Goal: Task Accomplishment & Management: Use online tool/utility

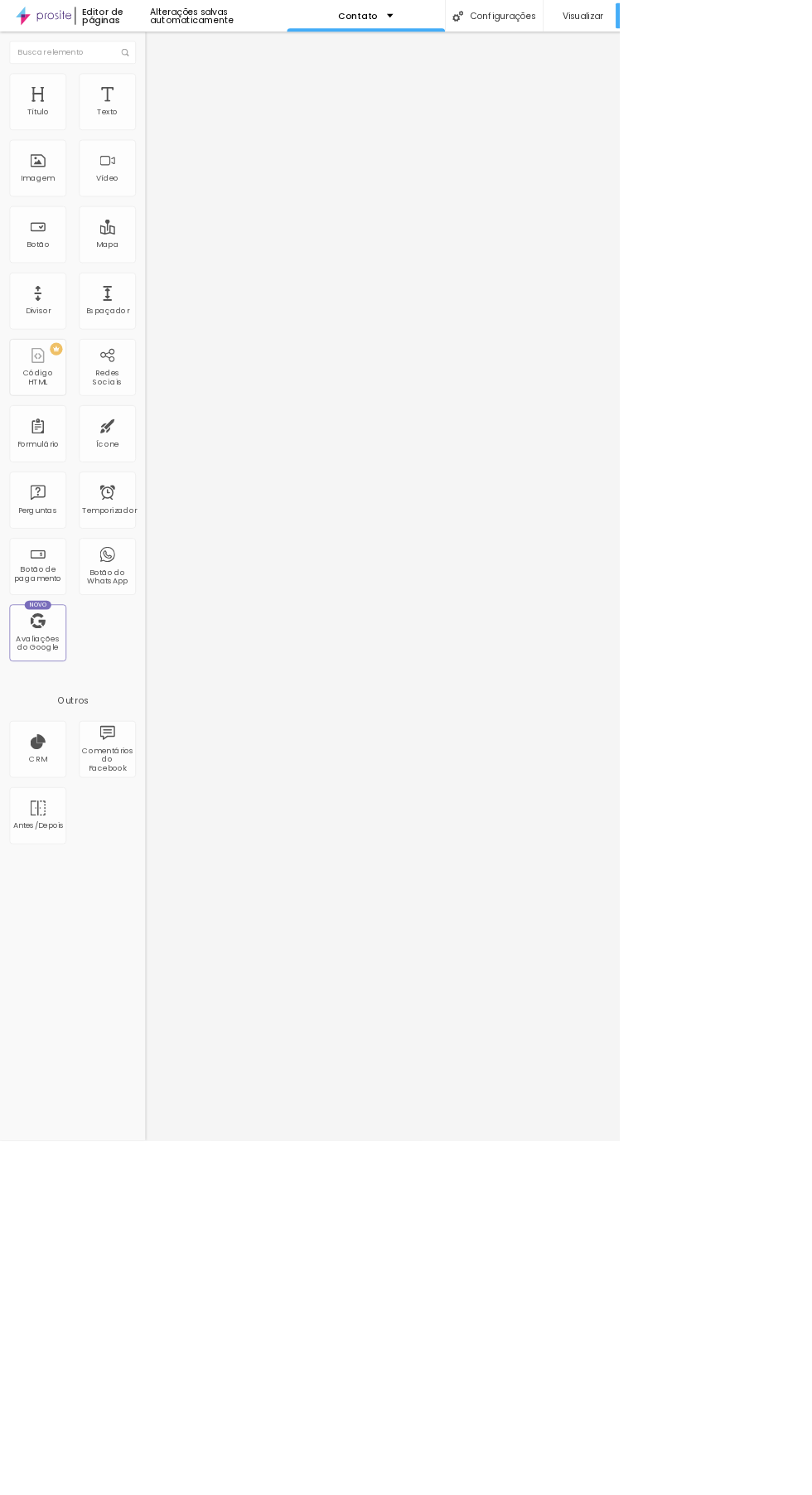
click at [56, 216] on div "Imagem" at bounding box center [50, 220] width 74 height 74
click at [141, 234] on font "Vídeo" at bounding box center [140, 234] width 30 height 14
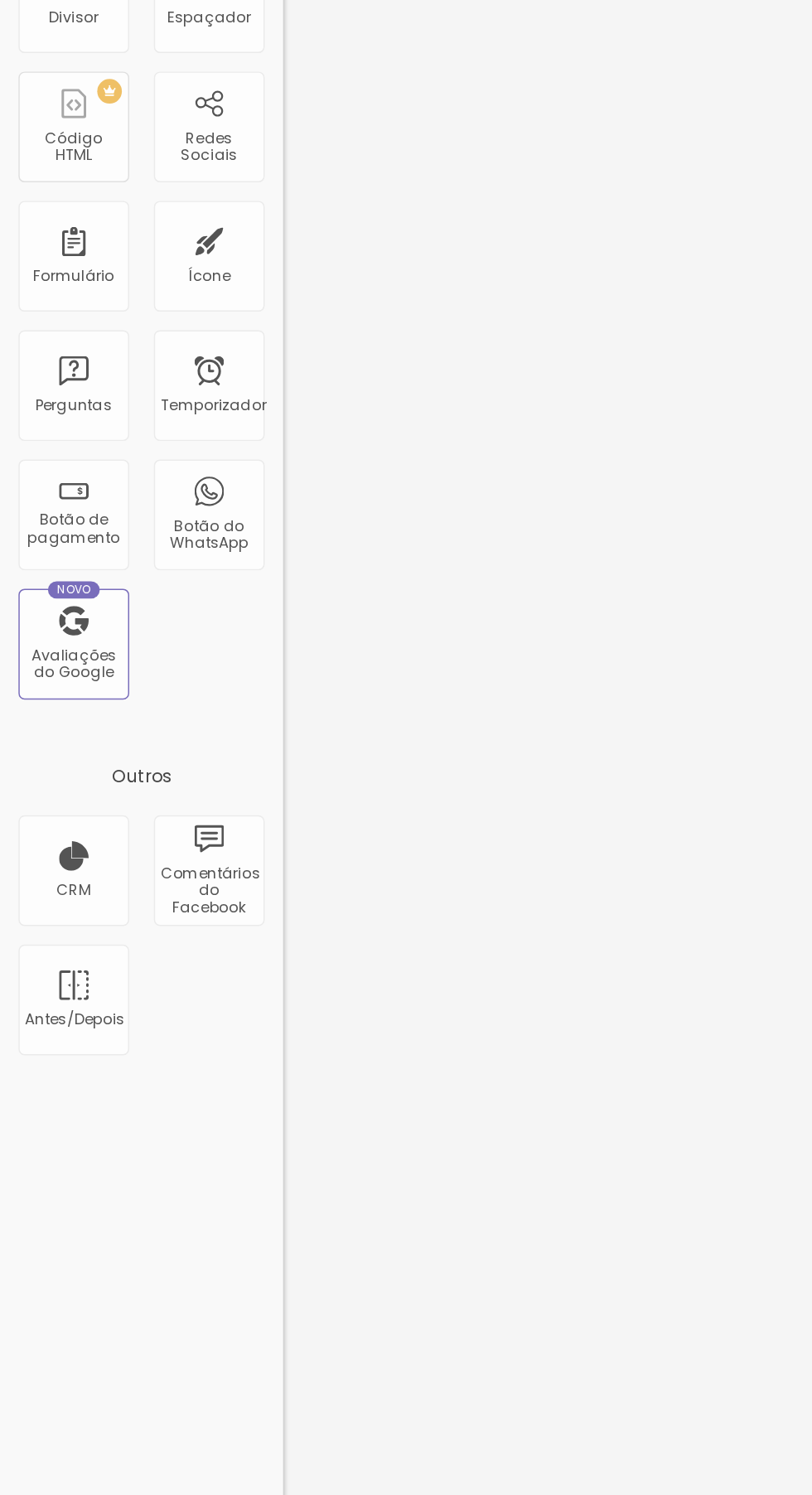
click at [151, 715] on div "Botão do WhatsApp" at bounding box center [140, 743] width 74 height 74
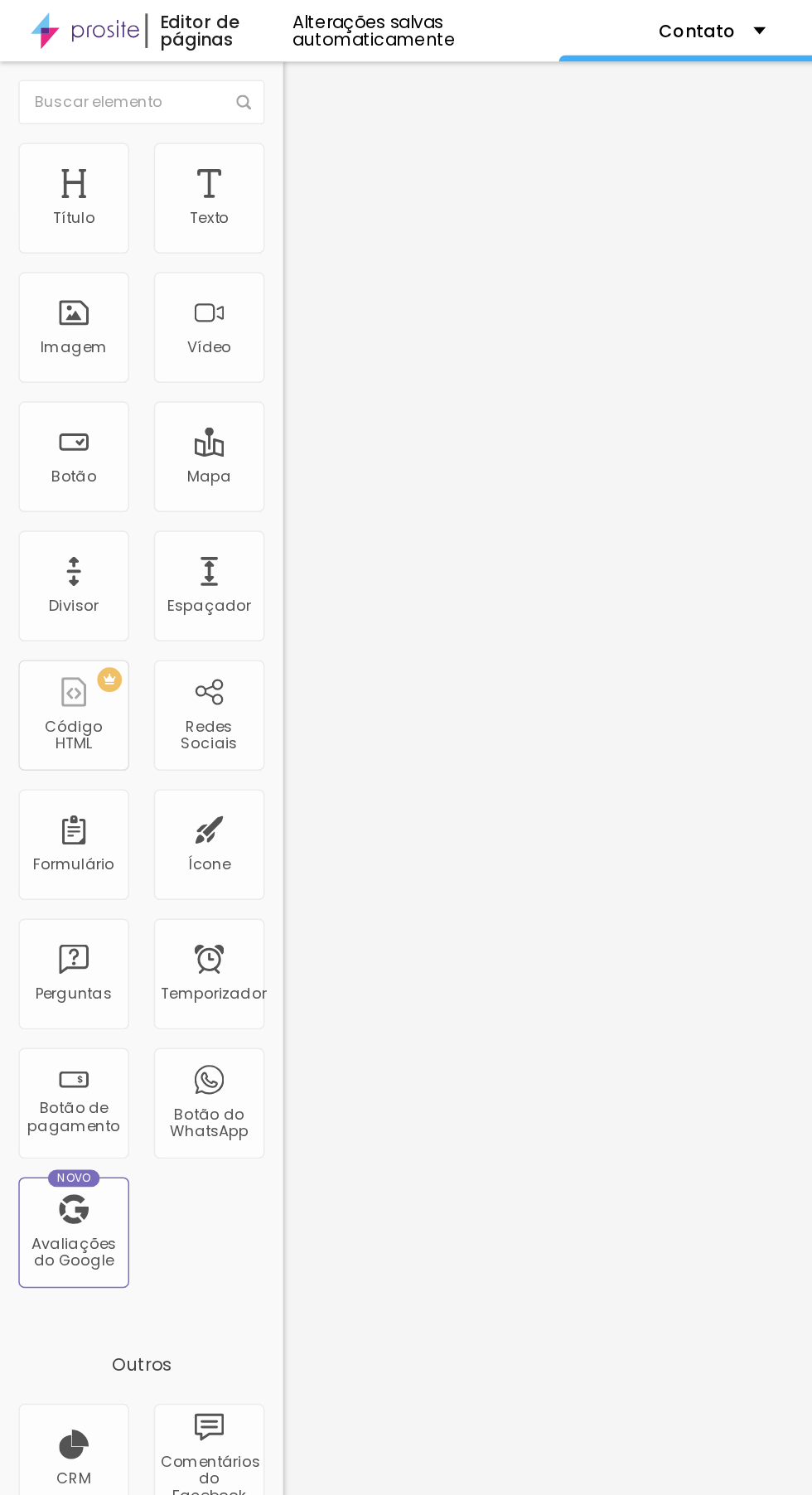
click at [58, 225] on div "Imagem" at bounding box center [50, 220] width 74 height 74
click at [55, 228] on font "Imagem" at bounding box center [49, 234] width 44 height 14
